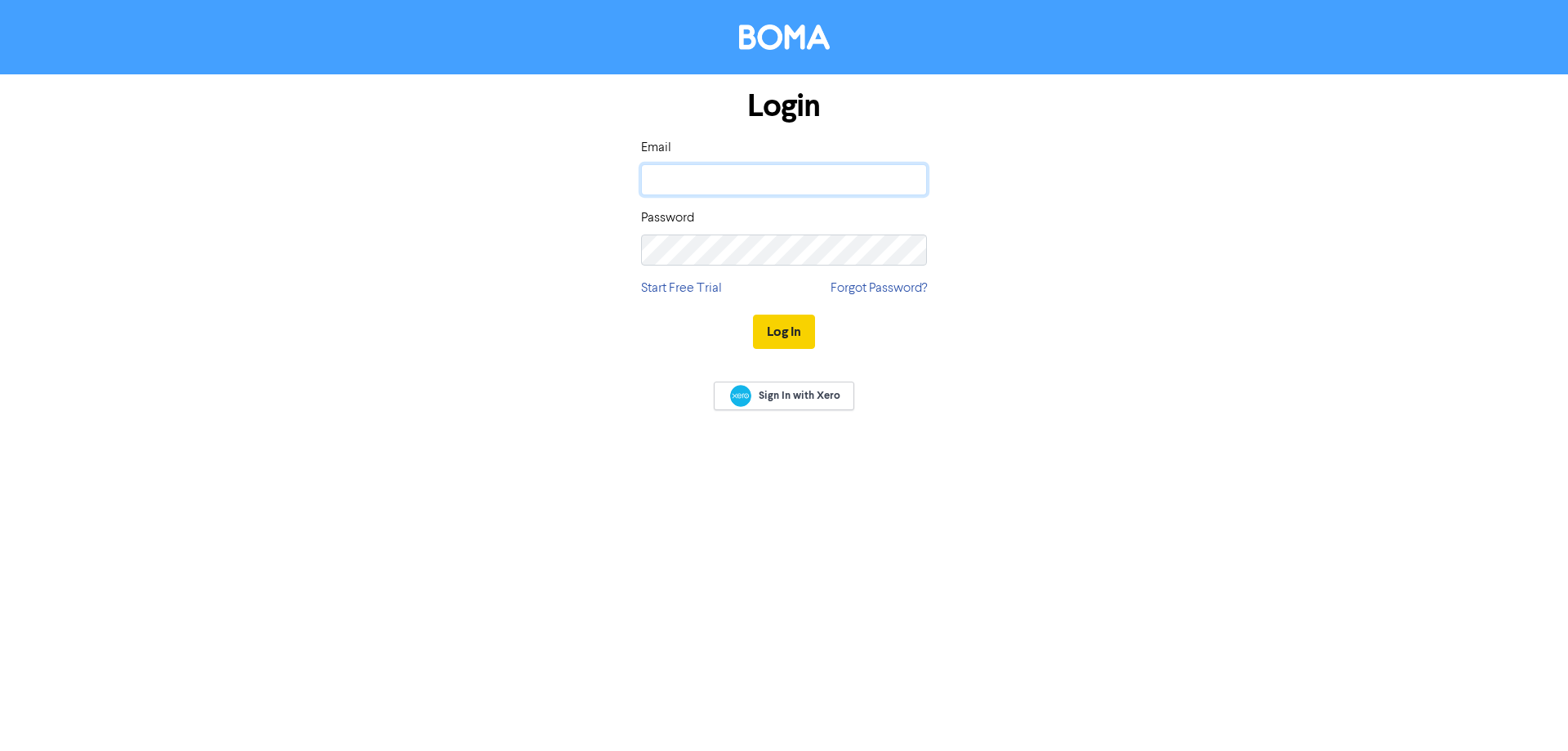
type input "[PERSON_NAME][EMAIL_ADDRESS][DOMAIN_NAME]"
click at [778, 333] on button "Log In" at bounding box center [784, 331] width 62 height 35
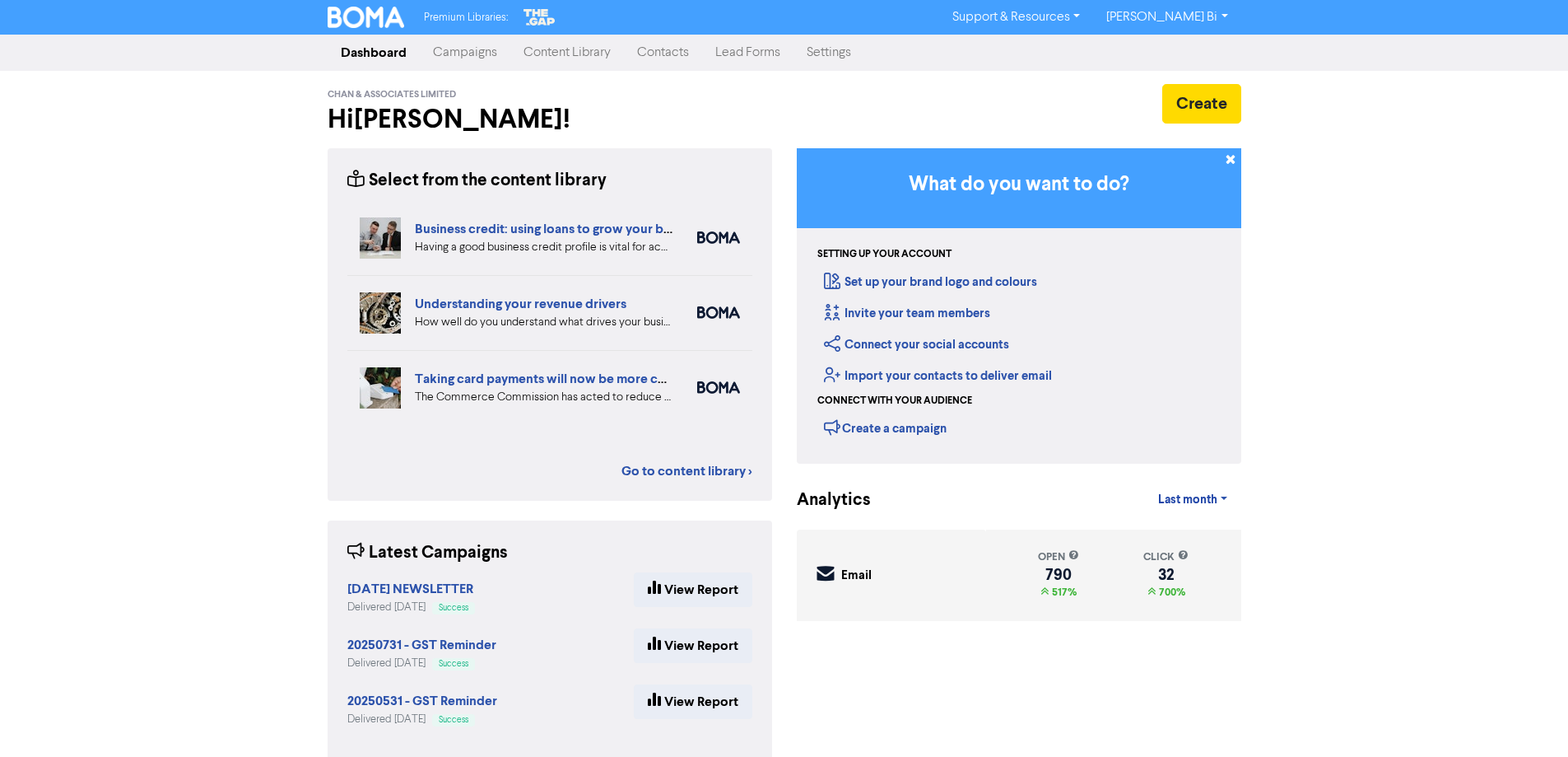
click at [664, 53] on link "Contacts" at bounding box center [663, 52] width 78 height 33
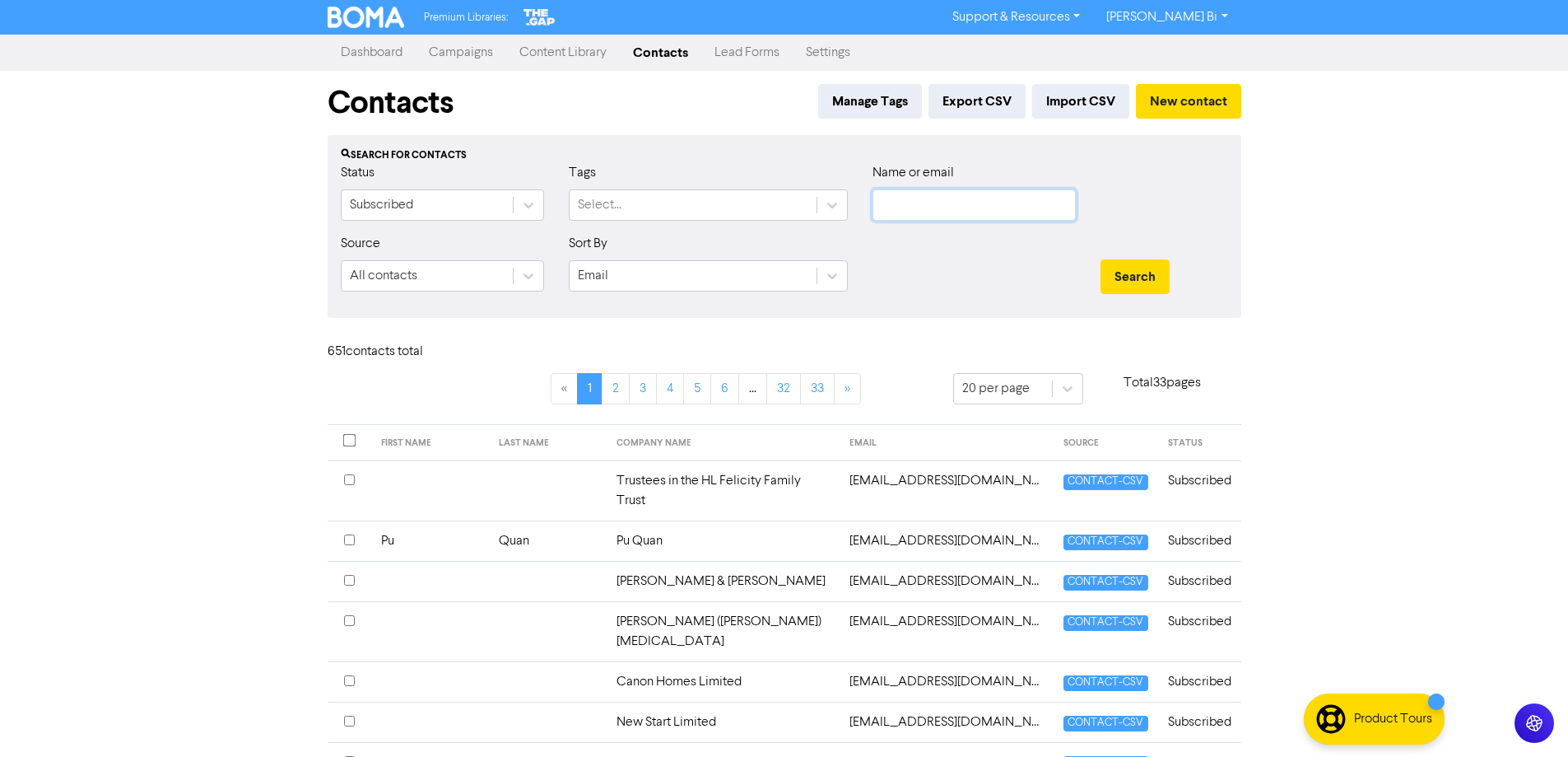
click at [923, 198] on input "text" at bounding box center [974, 204] width 203 height 31
type input "[PERSON_NAME]"
click at [1101, 259] on button "Search" at bounding box center [1135, 276] width 69 height 35
